Goal: Information Seeking & Learning: Learn about a topic

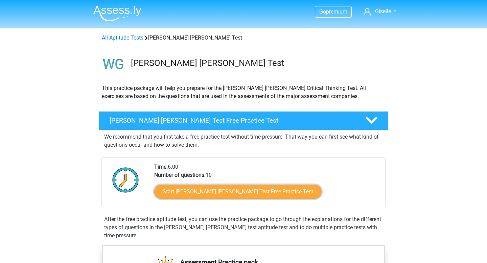
click at [170, 193] on link "Start [PERSON_NAME] [PERSON_NAME] Test Free Practice Test" at bounding box center [238, 192] width 168 height 14
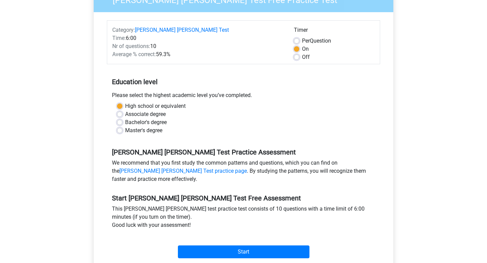
scroll to position [83, 0]
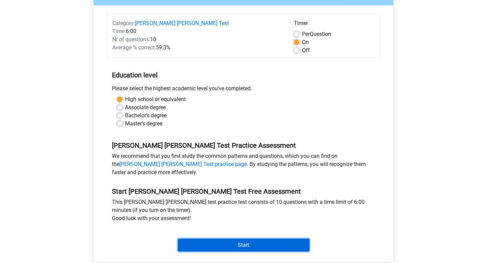
click at [245, 239] on input "Start" at bounding box center [244, 245] width 132 height 13
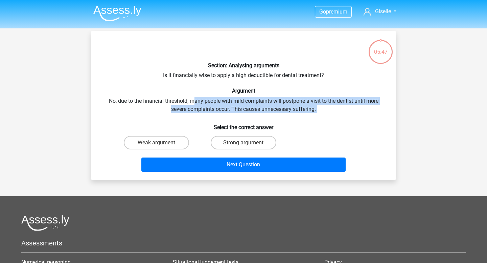
drag, startPoint x: 194, startPoint y: 98, endPoint x: 196, endPoint y: 114, distance: 15.4
click at [196, 114] on div "Section: Analysing arguments Is it financially wise to apply a high deductible …" at bounding box center [244, 106] width 300 height 138
click at [166, 145] on label "Weak argument" at bounding box center [156, 143] width 65 height 14
click at [161, 145] on input "Weak argument" at bounding box center [159, 145] width 4 height 4
radio input "true"
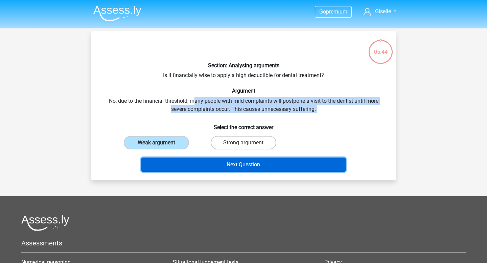
click at [180, 164] on button "Next Question" at bounding box center [243, 165] width 205 height 14
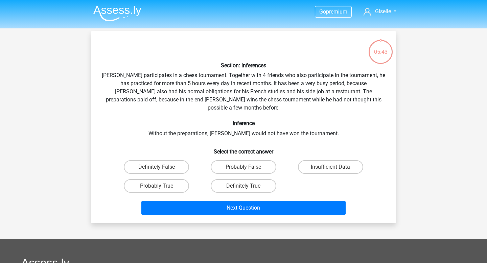
scroll to position [31, 0]
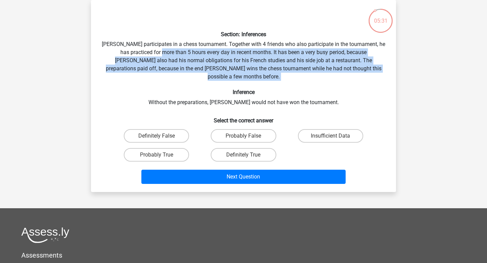
drag, startPoint x: 159, startPoint y: 52, endPoint x: 207, endPoint y: 75, distance: 53.1
click at [207, 75] on div "Section: Inferences Pablo participates in a chess tournament. Together with 4 f…" at bounding box center [244, 95] width 300 height 181
click at [183, 148] on label "Probably True" at bounding box center [156, 155] width 65 height 14
click at [161, 155] on input "Probably True" at bounding box center [159, 157] width 4 height 4
radio input "true"
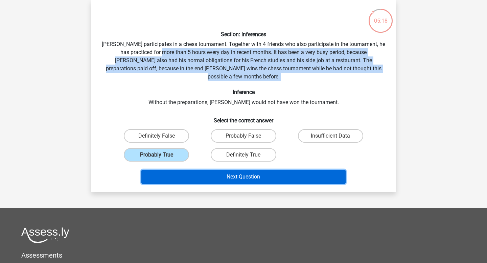
click at [191, 170] on button "Next Question" at bounding box center [243, 177] width 205 height 14
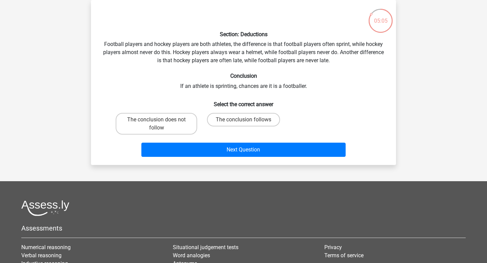
click at [217, 87] on div "Section: Deductions Football players and hockey players are both athletes, the …" at bounding box center [244, 82] width 300 height 154
click at [224, 118] on label "The conclusion follows" at bounding box center [243, 120] width 73 height 14
click at [244, 120] on input "The conclusion follows" at bounding box center [246, 122] width 4 height 4
radio input "true"
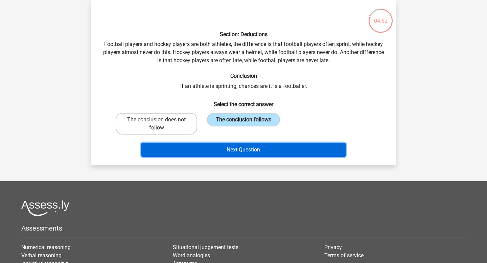
click at [234, 148] on button "Next Question" at bounding box center [243, 150] width 205 height 14
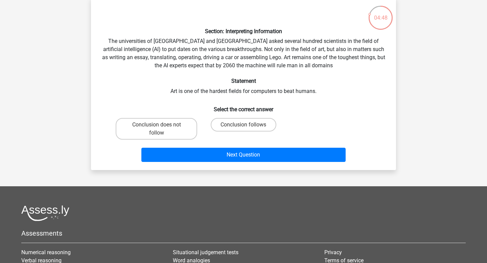
scroll to position [36, 0]
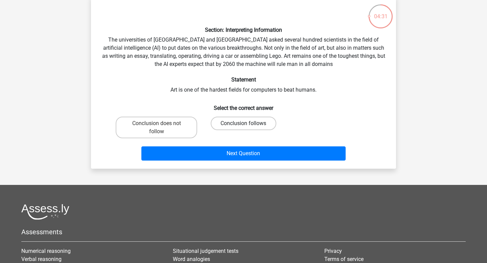
click at [256, 124] on label "Conclusion follows" at bounding box center [243, 124] width 65 height 14
click at [248, 124] on input "Conclusion follows" at bounding box center [246, 126] width 4 height 4
radio input "true"
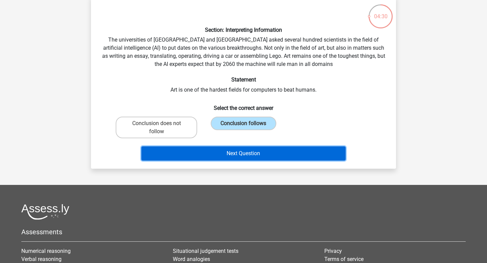
click at [256, 153] on button "Next Question" at bounding box center [243, 154] width 205 height 14
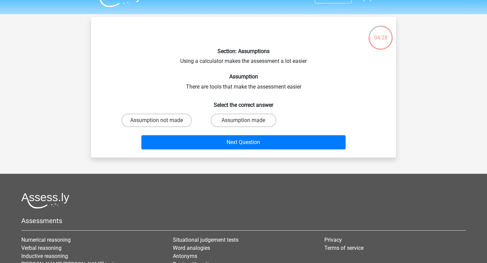
scroll to position [12, 0]
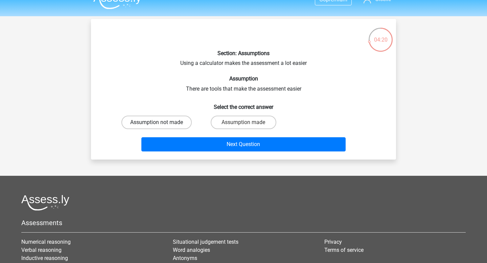
click at [181, 124] on label "Assumption not made" at bounding box center [157, 123] width 70 height 14
click at [161, 124] on input "Assumption not made" at bounding box center [159, 125] width 4 height 4
radio input "true"
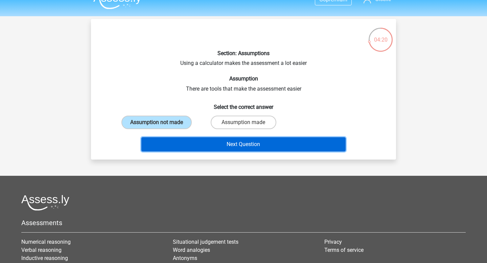
click at [189, 141] on button "Next Question" at bounding box center [243, 144] width 205 height 14
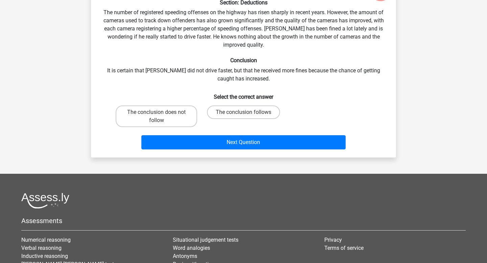
scroll to position [63, 0]
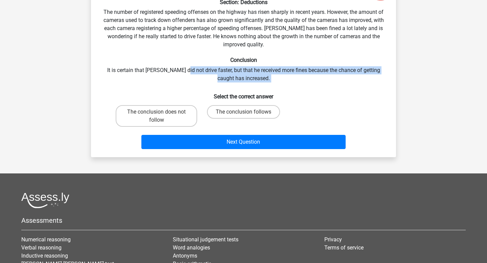
drag, startPoint x: 178, startPoint y: 70, endPoint x: 181, endPoint y: 86, distance: 16.5
click at [181, 86] on div "Section: Deductions The number of registered speeding offenses on the highway h…" at bounding box center [244, 62] width 300 height 179
click at [181, 109] on label "The conclusion does not follow" at bounding box center [157, 116] width 82 height 22
click at [161, 112] on input "The conclusion does not follow" at bounding box center [159, 114] width 4 height 4
radio input "true"
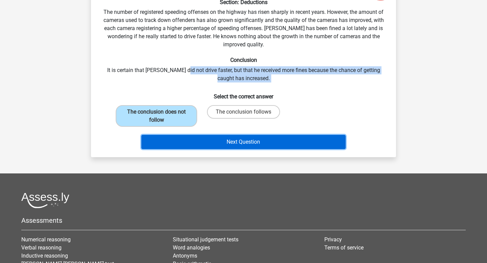
click at [212, 140] on button "Next Question" at bounding box center [243, 142] width 205 height 14
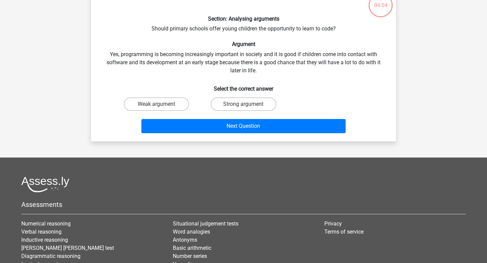
scroll to position [31, 0]
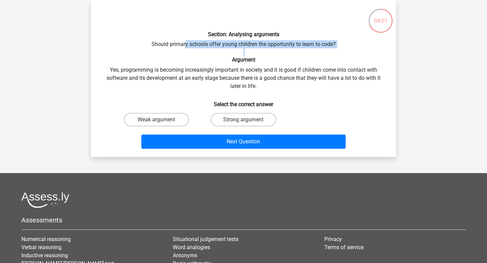
drag, startPoint x: 184, startPoint y: 46, endPoint x: 185, endPoint y: 62, distance: 16.3
click at [185, 62] on div "Section: Analysing arguments Should primary schools offer young children the op…" at bounding box center [244, 78] width 300 height 146
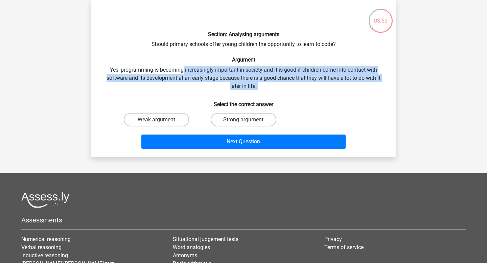
drag, startPoint x: 182, startPoint y: 70, endPoint x: 189, endPoint y: 98, distance: 29.1
click at [189, 98] on div "Section: Analysing arguments Should primary schools offer young children the op…" at bounding box center [244, 78] width 300 height 146
click at [244, 120] on input "Strong argument" at bounding box center [246, 122] width 4 height 4
radio input "true"
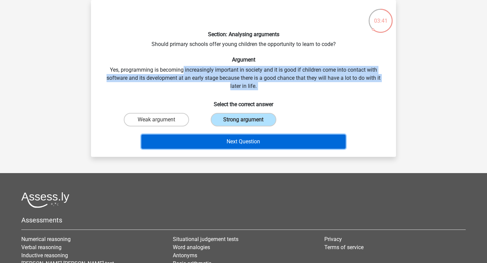
click at [246, 141] on button "Next Question" at bounding box center [243, 142] width 205 height 14
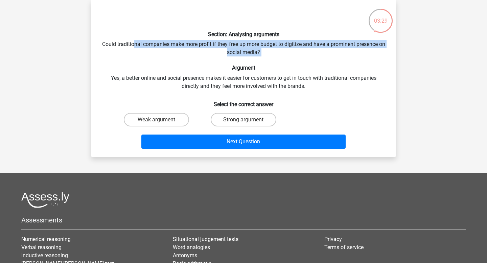
drag, startPoint x: 138, startPoint y: 45, endPoint x: 141, endPoint y: 59, distance: 13.7
click at [141, 59] on div "Section: Analysing arguments Could traditional companies make more profit if th…" at bounding box center [244, 78] width 300 height 146
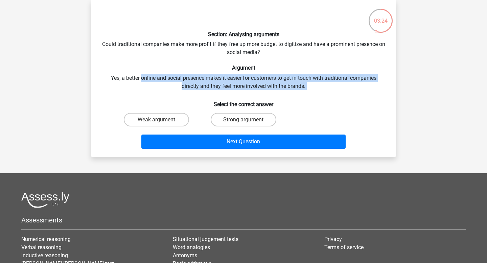
drag, startPoint x: 141, startPoint y: 78, endPoint x: 154, endPoint y: 92, distance: 19.2
click at [154, 92] on div "Section: Analysing arguments Could traditional companies make more profit if th…" at bounding box center [244, 78] width 300 height 146
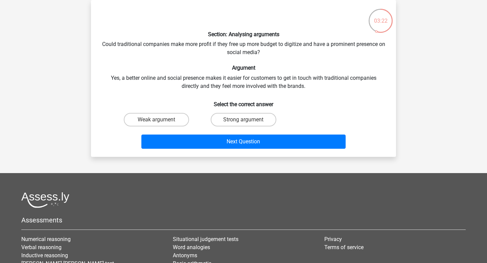
click at [226, 54] on div "Section: Analysing arguments Could traditional companies make more profit if th…" at bounding box center [244, 78] width 300 height 146
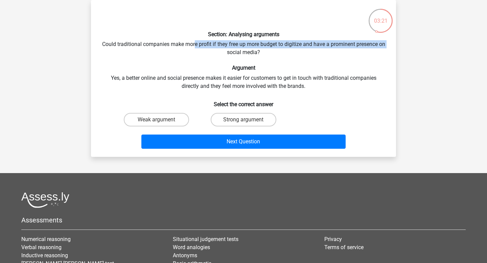
drag, startPoint x: 230, startPoint y: 54, endPoint x: 197, endPoint y: 47, distance: 33.7
click at [197, 47] on div "Section: Analysing arguments Could traditional companies make more profit if th…" at bounding box center [244, 78] width 300 height 146
click at [175, 116] on label "Weak argument" at bounding box center [156, 120] width 65 height 14
click at [161, 120] on input "Weak argument" at bounding box center [159, 122] width 4 height 4
radio input "true"
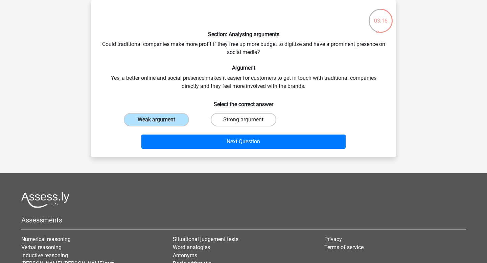
click at [180, 131] on div "Next Question" at bounding box center [244, 140] width 284 height 22
click at [180, 134] on div "Next Question" at bounding box center [244, 140] width 284 height 22
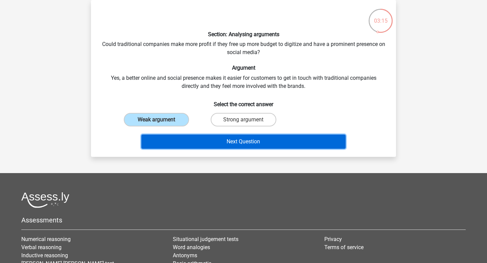
click at [180, 137] on button "Next Question" at bounding box center [243, 142] width 205 height 14
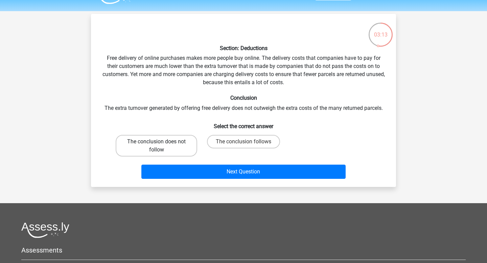
scroll to position [19, 0]
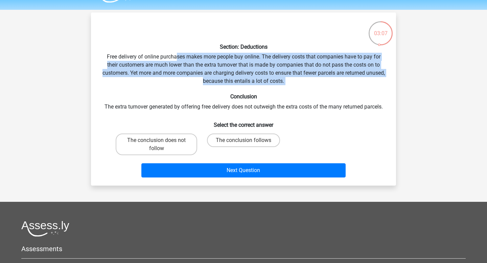
drag, startPoint x: 175, startPoint y: 53, endPoint x: 178, endPoint y: 90, distance: 37.0
click at [178, 90] on div "Section: Deductions Free delivery of online purchases makes more people buy onl…" at bounding box center [244, 99] width 300 height 162
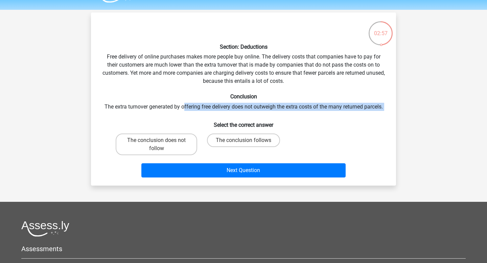
drag, startPoint x: 182, startPoint y: 106, endPoint x: 182, endPoint y: 112, distance: 6.8
click at [182, 112] on div "Section: Deductions Free delivery of online purchases makes more people buy onl…" at bounding box center [244, 99] width 300 height 162
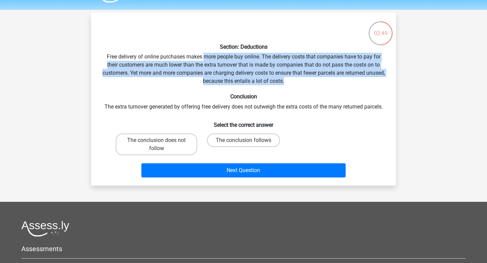
drag, startPoint x: 300, startPoint y: 84, endPoint x: 204, endPoint y: 55, distance: 100.2
click at [204, 55] on div "Section: Deductions Free delivery of online purchases makes more people buy onl…" at bounding box center [244, 99] width 300 height 162
click at [228, 147] on label "The conclusion follows" at bounding box center [243, 141] width 73 height 14
click at [244, 145] on input "The conclusion follows" at bounding box center [246, 142] width 4 height 4
radio input "true"
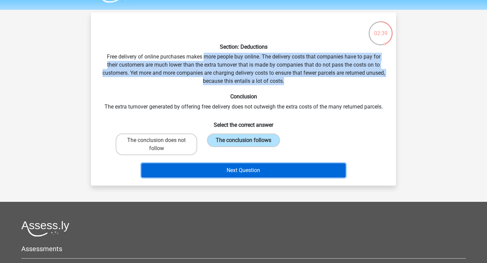
click at [232, 176] on button "Next Question" at bounding box center [243, 170] width 205 height 14
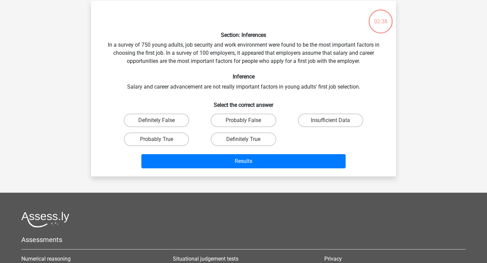
scroll to position [31, 0]
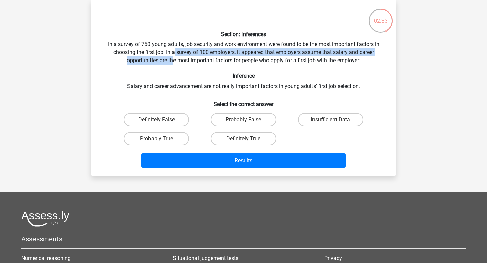
drag, startPoint x: 174, startPoint y: 52, endPoint x: 174, endPoint y: 63, distance: 10.8
click at [174, 63] on div "Section: Inferences In a survey of 750 young adults, job security and work envi…" at bounding box center [244, 87] width 300 height 165
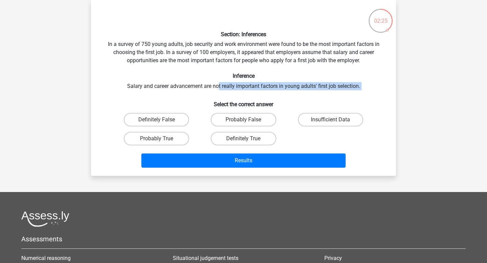
drag, startPoint x: 218, startPoint y: 85, endPoint x: 217, endPoint y: 93, distance: 8.1
click at [217, 93] on div "Section: Inferences In a survey of 750 young adults, job security and work envi…" at bounding box center [244, 87] width 300 height 165
click at [213, 93] on div "Section: Inferences In a survey of 750 young adults, job security and work envi…" at bounding box center [244, 87] width 300 height 165
click at [321, 119] on label "Insufficient Data" at bounding box center [330, 120] width 65 height 14
click at [331, 120] on input "Insufficient Data" at bounding box center [333, 122] width 4 height 4
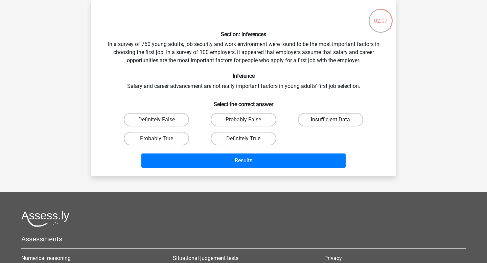
radio input "true"
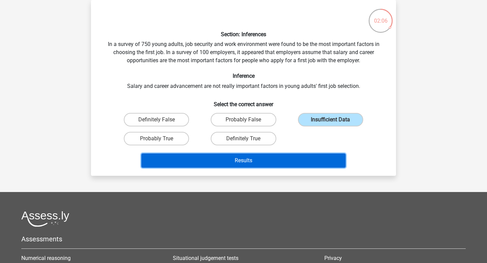
click at [300, 156] on button "Results" at bounding box center [243, 161] width 205 height 14
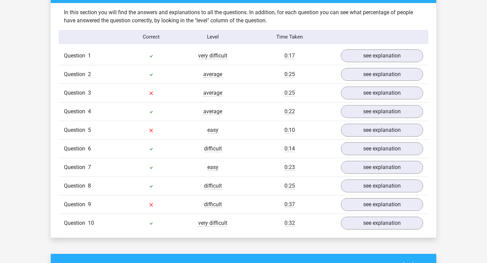
scroll to position [526, 0]
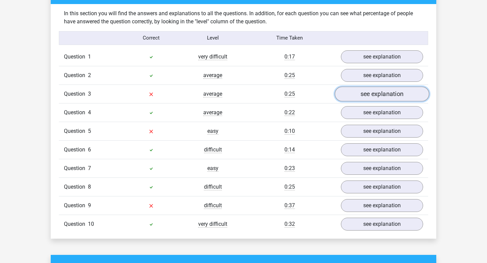
click at [386, 87] on link "see explanation" at bounding box center [382, 94] width 94 height 15
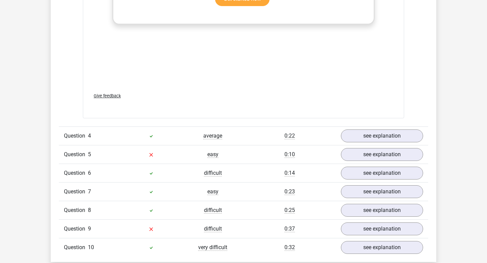
scroll to position [975, 0]
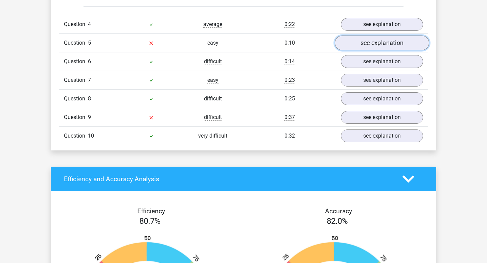
click at [365, 40] on link "see explanation" at bounding box center [382, 43] width 94 height 15
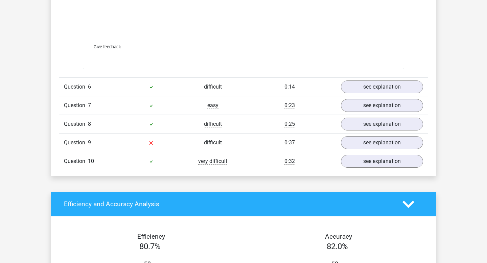
scroll to position [1297, 0]
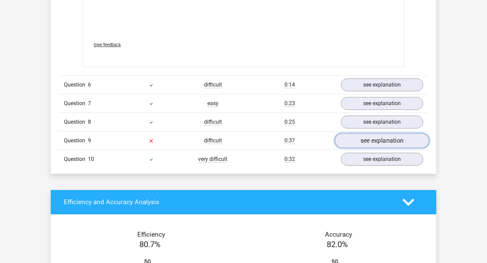
click at [366, 138] on link "see explanation" at bounding box center [382, 140] width 94 height 15
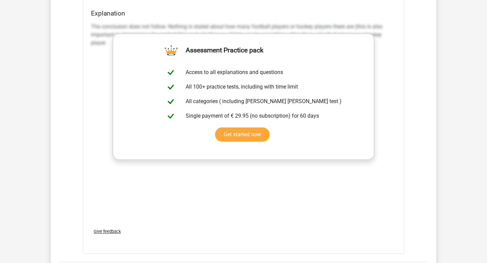
scroll to position [727, 0]
